Goal: Information Seeking & Learning: Learn about a topic

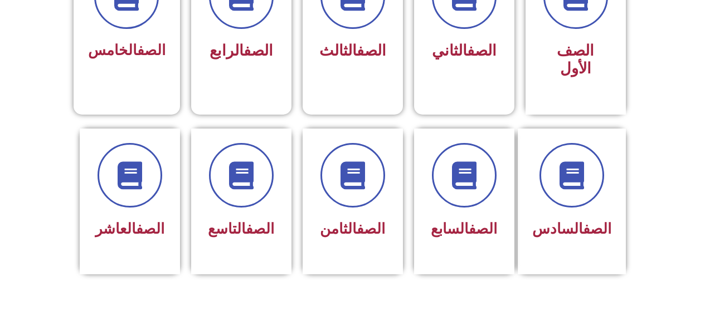
scroll to position [390, 0]
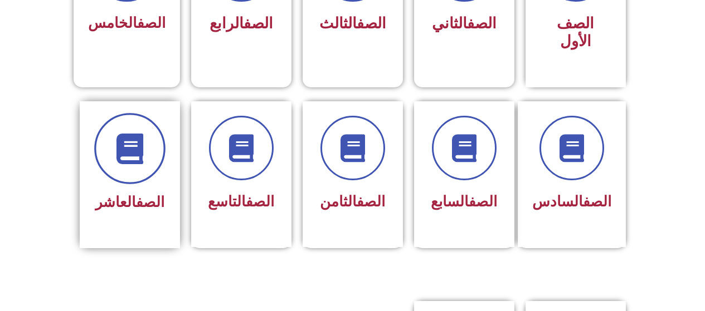
click at [116, 138] on icon at bounding box center [129, 148] width 31 height 31
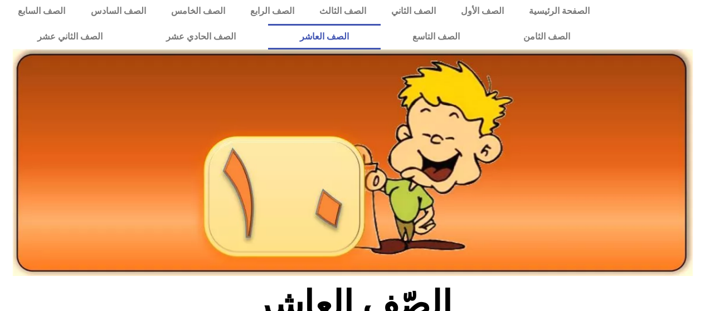
scroll to position [56, 0]
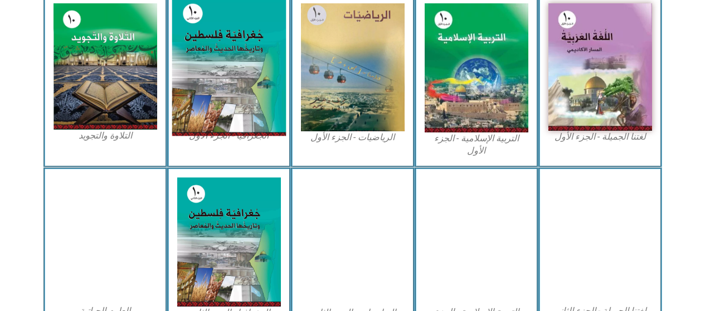
scroll to position [334, 0]
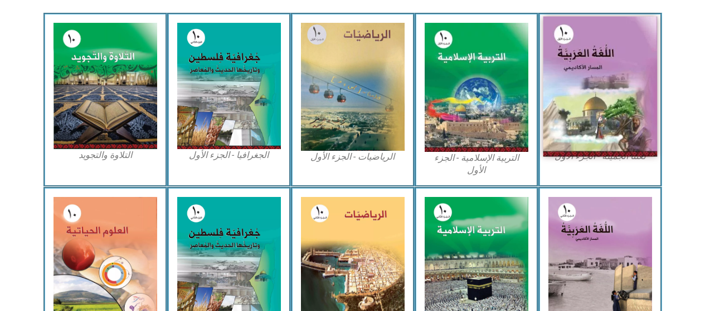
click at [630, 84] on img at bounding box center [600, 87] width 114 height 140
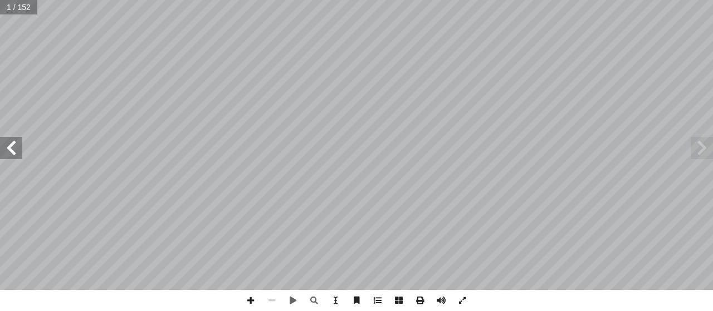
click at [16, 141] on span at bounding box center [11, 148] width 22 height 22
click at [247, 299] on span at bounding box center [250, 300] width 21 height 21
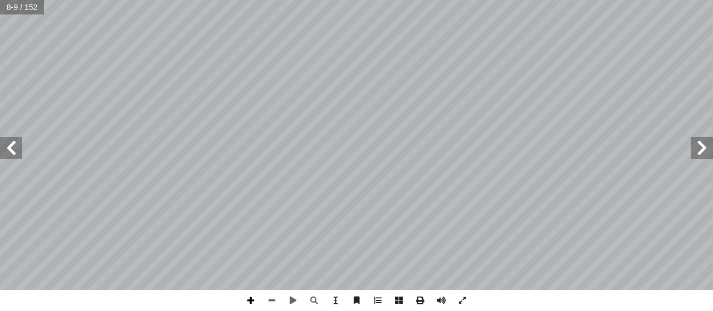
click at [253, 298] on span at bounding box center [250, 300] width 21 height 21
click at [254, 300] on span at bounding box center [250, 300] width 21 height 21
click at [252, 300] on span at bounding box center [250, 300] width 21 height 21
click at [252, 298] on span at bounding box center [250, 300] width 21 height 21
click at [250, 300] on span at bounding box center [250, 300] width 21 height 21
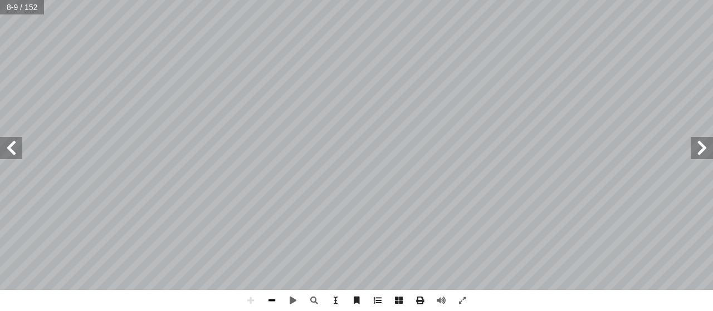
click at [268, 302] on span at bounding box center [271, 300] width 21 height 21
click at [14, 141] on span at bounding box center [11, 148] width 22 height 22
click at [248, 295] on span at bounding box center [250, 300] width 21 height 21
click at [699, 148] on span at bounding box center [702, 148] width 22 height 22
click at [7, 148] on span at bounding box center [11, 148] width 22 height 22
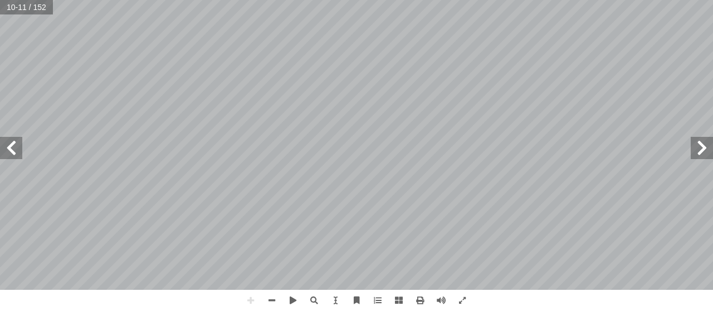
click at [705, 148] on span at bounding box center [702, 148] width 22 height 22
click at [8, 151] on span at bounding box center [11, 148] width 22 height 22
click at [97, 101] on html "الصفحة الرئيسية الصف الأول الصف الثاني الصف الثالث الصف الرابع الصف الخامس الصف…" at bounding box center [356, 50] width 713 height 101
click at [256, 101] on html "الصفحة الرئيسية الصف الأول الصف الثاني الصف الثالث الصف الرابع الصف الخامس الصف…" at bounding box center [356, 50] width 713 height 101
